Goal: Task Accomplishment & Management: Manage account settings

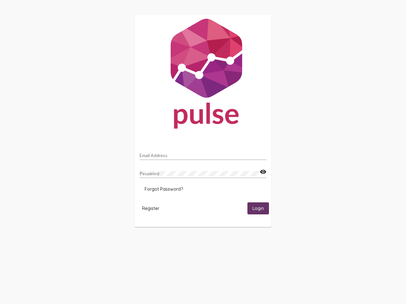
click at [203, 154] on input "Email Address" at bounding box center [202, 155] width 127 height 5
click at [263, 172] on mat-icon "visibility" at bounding box center [263, 172] width 7 height 8
click at [164, 189] on span "Forgot Password?" at bounding box center [164, 189] width 38 height 6
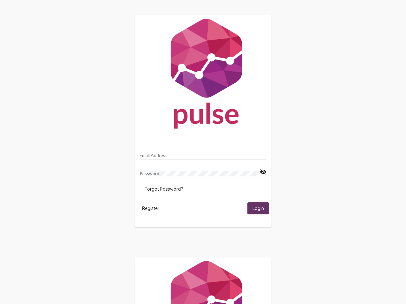
click at [151, 208] on span "Register" at bounding box center [150, 209] width 17 height 6
click at [258, 208] on span "Login" at bounding box center [257, 209] width 11 height 6
